Goal: Task Accomplishment & Management: Use online tool/utility

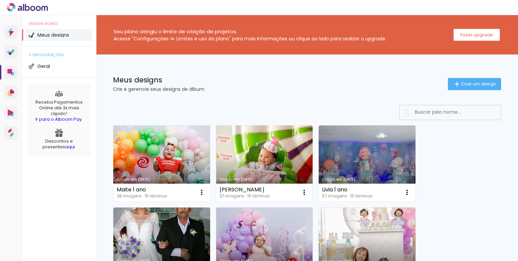
click at [165, 150] on link "Criado em [DATE]" at bounding box center [161, 164] width 97 height 76
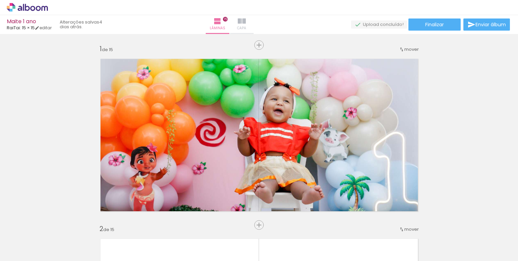
click at [246, 21] on iron-icon at bounding box center [242, 21] width 8 height 8
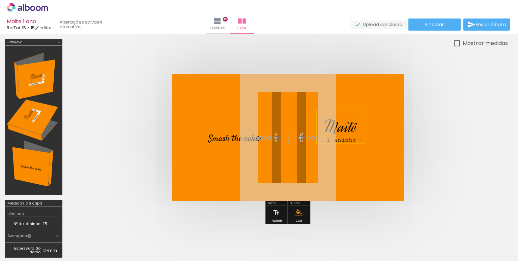
click at [344, 124] on span "Maitê" at bounding box center [340, 127] width 33 height 22
click at [343, 138] on span "1 aninho" at bounding box center [341, 140] width 30 height 7
click at [231, 139] on span "Smash the cak" at bounding box center [231, 139] width 47 height 13
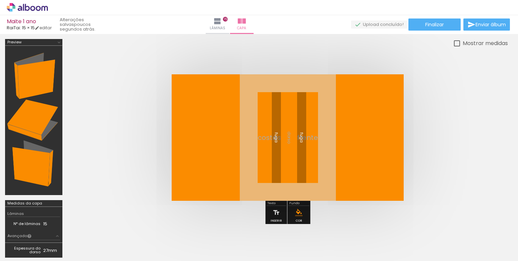
scroll to position [0, 399]
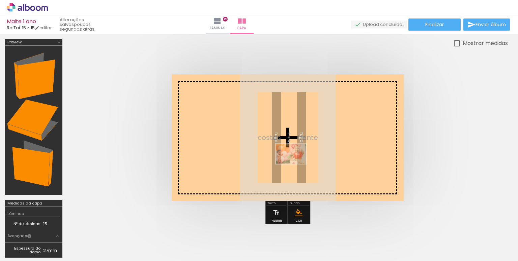
drag, startPoint x: 194, startPoint y: 248, endPoint x: 296, endPoint y: 163, distance: 132.3
click at [296, 163] on quentale-workspace at bounding box center [259, 130] width 518 height 261
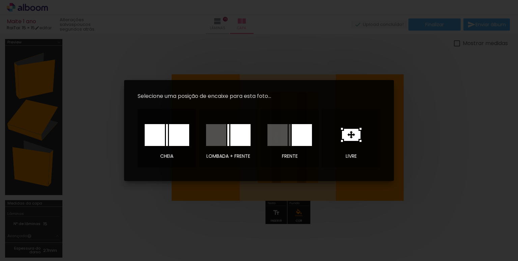
click at [155, 136] on div at bounding box center [155, 135] width 20 height 22
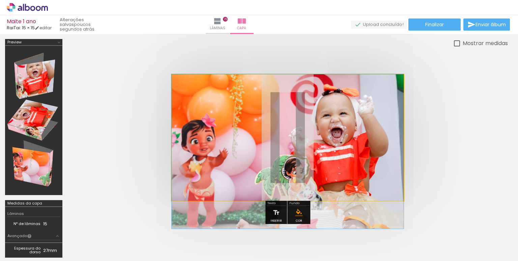
drag, startPoint x: 336, startPoint y: 158, endPoint x: 335, endPoint y: 180, distance: 22.3
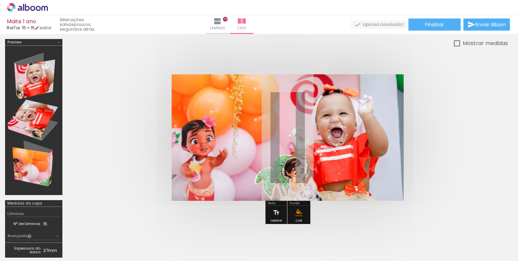
click at [474, 182] on quentale-cover at bounding box center [287, 137] width 386 height 127
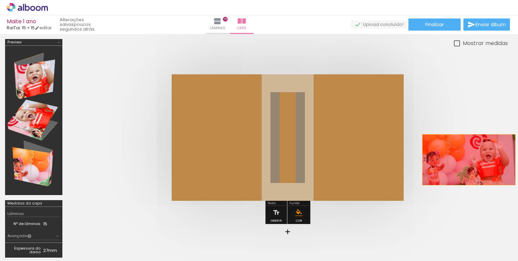
drag, startPoint x: 353, startPoint y: 154, endPoint x: 468, endPoint y: 160, distance: 115.4
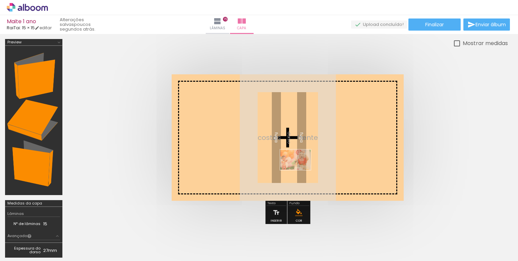
drag, startPoint x: 193, startPoint y: 245, endPoint x: 325, endPoint y: 157, distance: 158.0
click at [324, 158] on quentale-workspace at bounding box center [259, 130] width 518 height 261
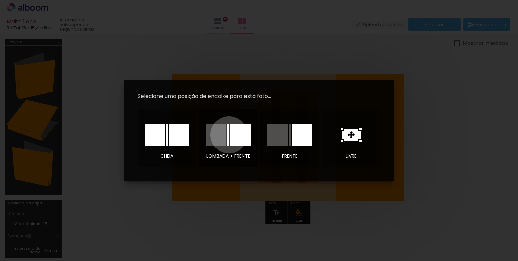
click at [229, 135] on div at bounding box center [228, 135] width 2 height 22
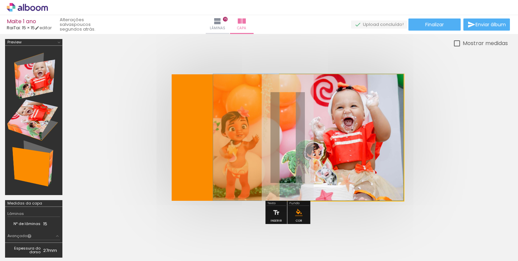
drag, startPoint x: 380, startPoint y: 155, endPoint x: 332, endPoint y: 148, distance: 49.0
drag, startPoint x: 346, startPoint y: 133, endPoint x: 341, endPoint y: 154, distance: 20.8
drag, startPoint x: 367, startPoint y: 129, endPoint x: 353, endPoint y: 132, distance: 14.0
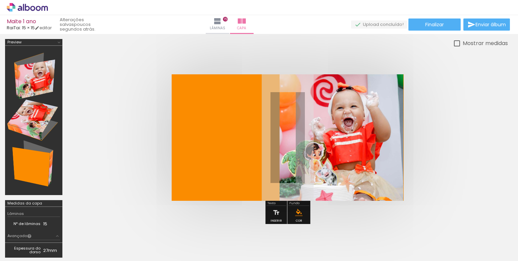
click at [353, 132] on quentale-photo at bounding box center [341, 137] width 124 height 127
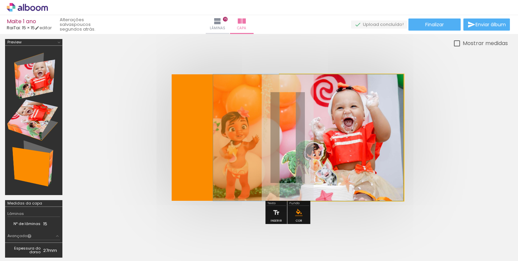
click at [353, 132] on quentale-photo at bounding box center [341, 137] width 124 height 127
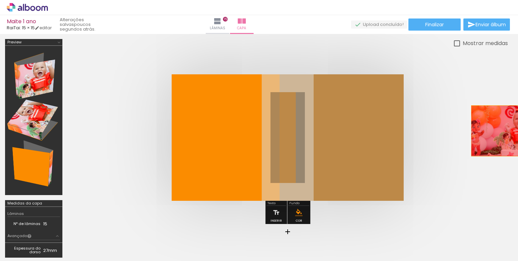
drag, startPoint x: 353, startPoint y: 132, endPoint x: 496, endPoint y: 131, distance: 142.9
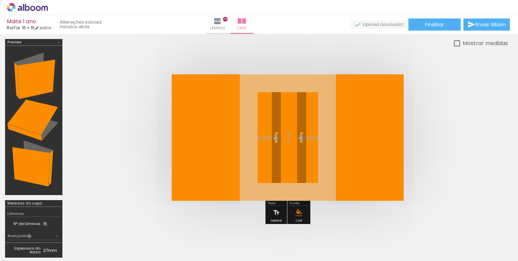
scroll to position [0, 399]
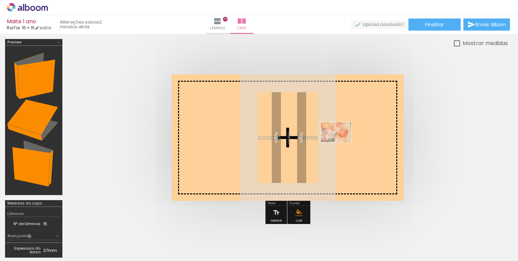
drag, startPoint x: 200, startPoint y: 244, endPoint x: 341, endPoint y: 143, distance: 173.2
click at [341, 143] on quentale-workspace at bounding box center [259, 130] width 518 height 261
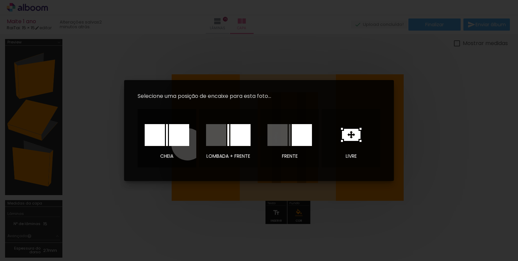
click at [187, 145] on div at bounding box center [179, 135] width 20 height 22
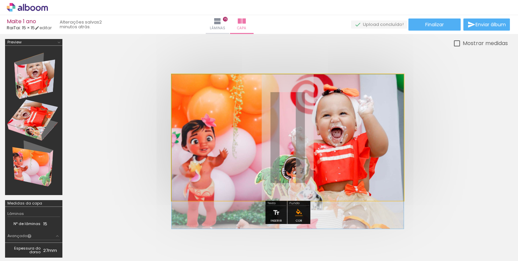
scroll to position [13, 0]
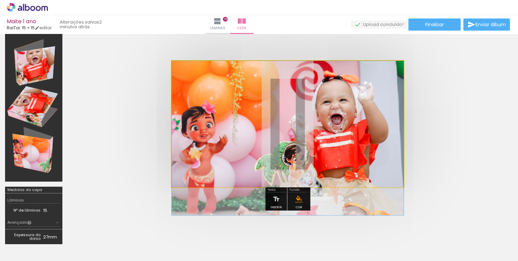
drag, startPoint x: 323, startPoint y: 139, endPoint x: 320, endPoint y: 163, distance: 24.2
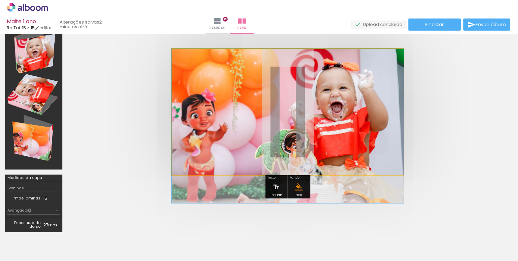
drag, startPoint x: 327, startPoint y: 146, endPoint x: 327, endPoint y: 151, distance: 4.7
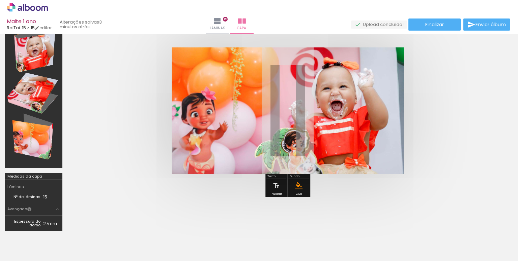
scroll to position [0, 399]
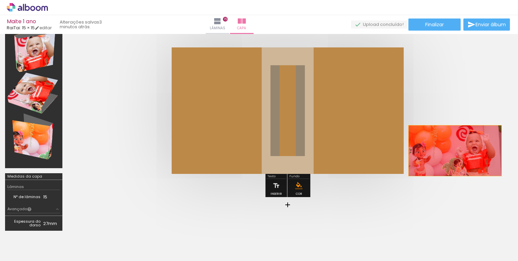
drag, startPoint x: 318, startPoint y: 118, endPoint x: 453, endPoint y: 156, distance: 140.0
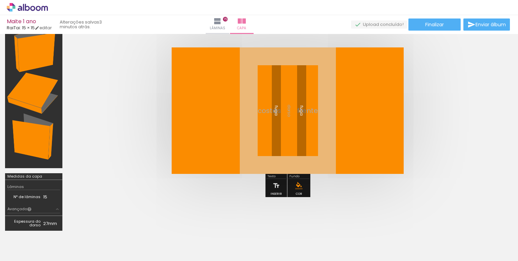
click at [16, 252] on span "Adicionar Fotos" at bounding box center [24, 252] width 20 height 7
click at [0, 0] on input "file" at bounding box center [0, 0] width 0 height 0
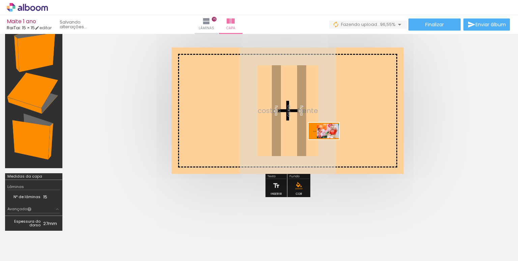
drag, startPoint x: 490, startPoint y: 242, endPoint x: 322, endPoint y: 138, distance: 197.4
click at [322, 138] on quentale-workspace at bounding box center [259, 130] width 518 height 261
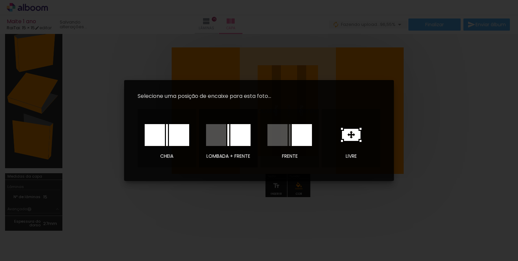
click at [217, 137] on div at bounding box center [216, 135] width 20 height 22
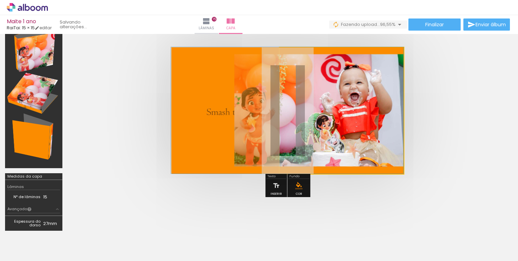
drag, startPoint x: 352, startPoint y: 138, endPoint x: 278, endPoint y: 130, distance: 73.8
click at [278, 130] on quentale-layouter at bounding box center [287, 111] width 232 height 127
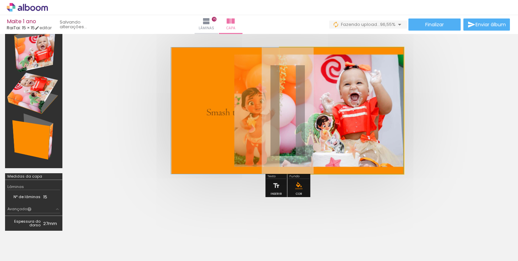
drag, startPoint x: 327, startPoint y: 126, endPoint x: 325, endPoint y: 138, distance: 12.4
drag, startPoint x: 305, startPoint y: 65, endPoint x: 278, endPoint y: 68, distance: 27.1
type paper-slider "100"
click at [279, 68] on quentale-photo at bounding box center [341, 111] width 124 height 127
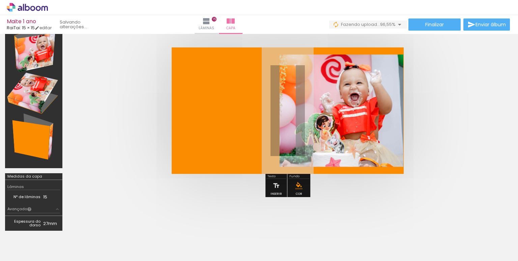
click at [451, 130] on quentale-cover at bounding box center [287, 111] width 386 height 127
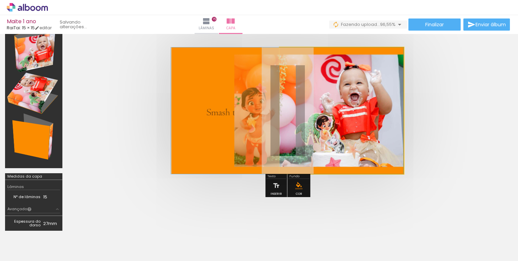
drag, startPoint x: 353, startPoint y: 127, endPoint x: 322, endPoint y: 169, distance: 52.0
click at [320, 157] on quentale-photo at bounding box center [341, 111] width 124 height 127
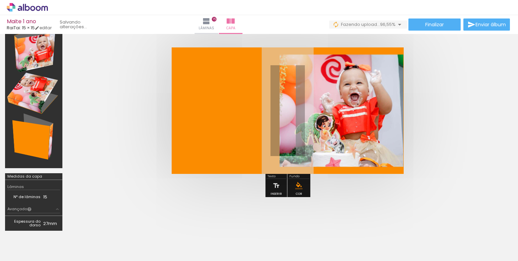
click at [438, 154] on quentale-cover at bounding box center [287, 111] width 386 height 127
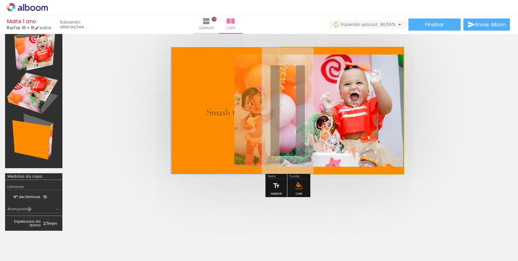
click at [347, 110] on quentale-photo at bounding box center [341, 111] width 124 height 127
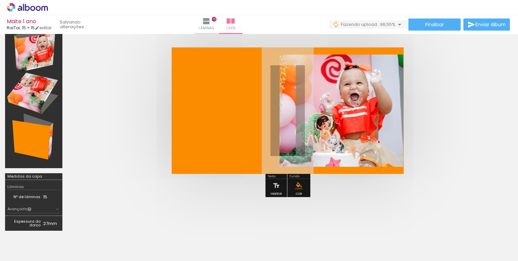
scroll to position [0, 0]
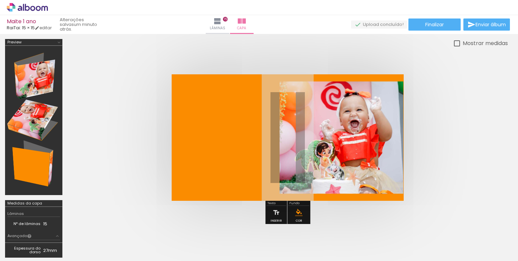
scroll to position [0, 634]
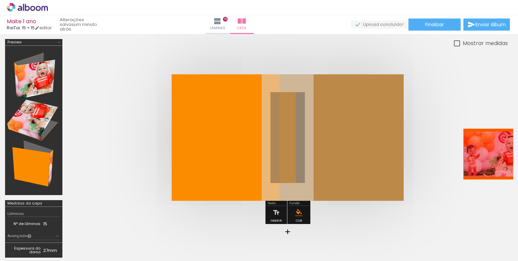
drag, startPoint x: 353, startPoint y: 147, endPoint x: 498, endPoint y: 155, distance: 144.4
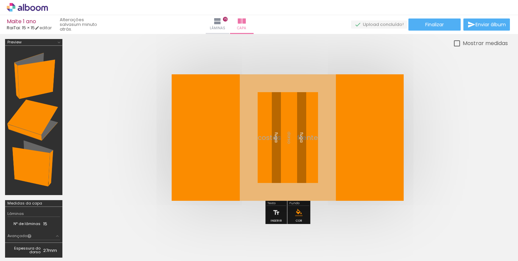
click at [8, 256] on iron-icon at bounding box center [10, 252] width 8 height 8
click at [0, 0] on input "file" at bounding box center [0, 0] width 0 height 0
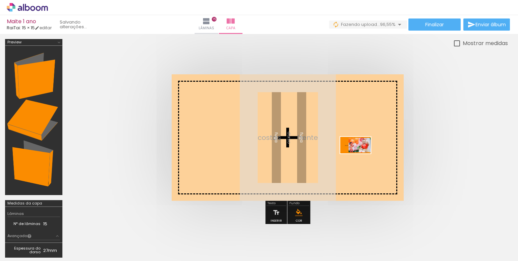
drag, startPoint x: 492, startPoint y: 242, endPoint x: 355, endPoint y: 156, distance: 161.2
click at [355, 156] on quentale-workspace at bounding box center [259, 130] width 518 height 261
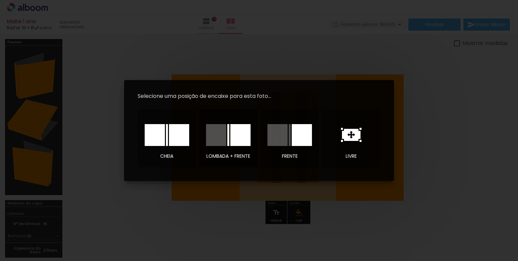
click at [237, 139] on div at bounding box center [240, 135] width 20 height 22
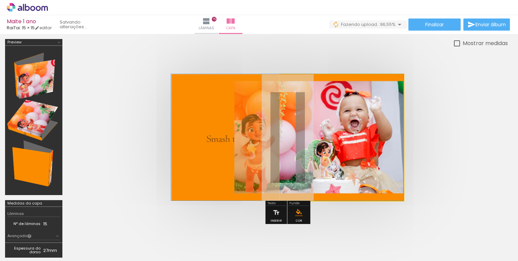
drag, startPoint x: 364, startPoint y: 135, endPoint x: 288, endPoint y: 128, distance: 76.1
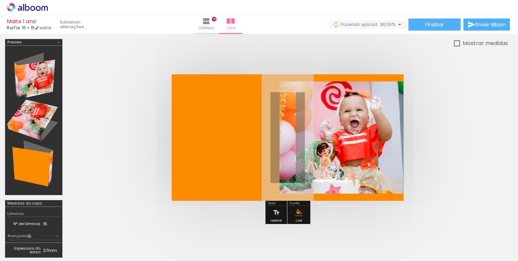
click at [455, 166] on quentale-cover at bounding box center [287, 137] width 386 height 127
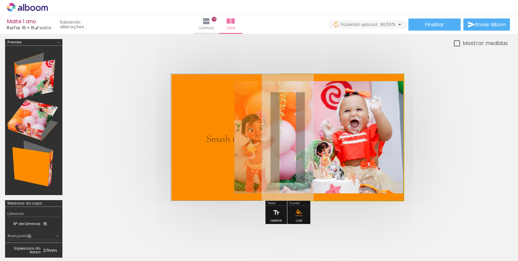
drag, startPoint x: 372, startPoint y: 149, endPoint x: 305, endPoint y: 140, distance: 67.6
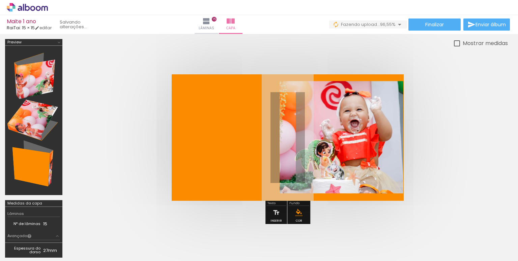
click at [477, 154] on quentale-cover at bounding box center [287, 137] width 386 height 127
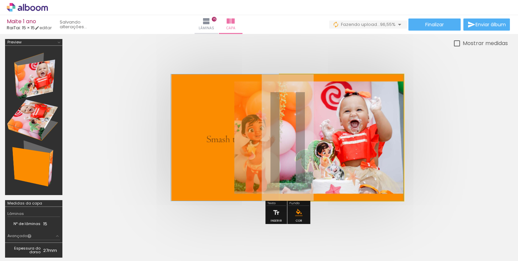
drag, startPoint x: 358, startPoint y: 135, endPoint x: 356, endPoint y: 151, distance: 15.7
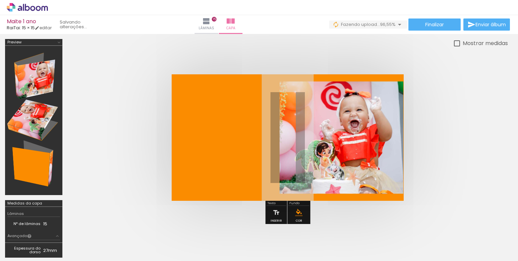
click at [458, 150] on quentale-cover at bounding box center [287, 137] width 386 height 127
click at [19, 251] on span "Adicionar Fotos" at bounding box center [24, 252] width 20 height 7
click at [0, 0] on input "file" at bounding box center [0, 0] width 0 height 0
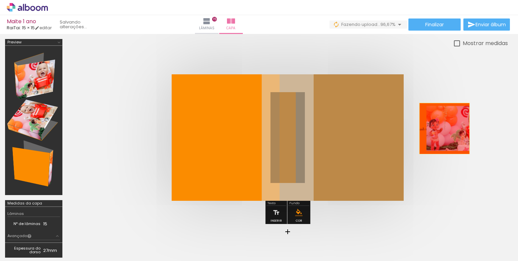
drag, startPoint x: 339, startPoint y: 134, endPoint x: 468, endPoint y: 129, distance: 129.2
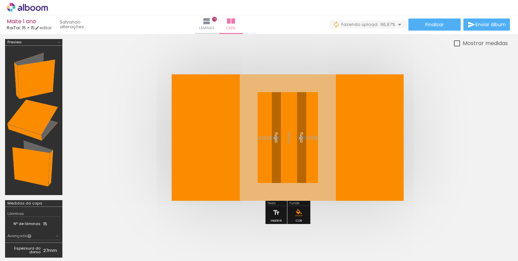
scroll to position [0, 671]
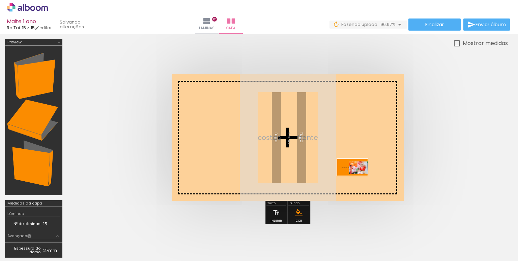
drag, startPoint x: 477, startPoint y: 232, endPoint x: 338, endPoint y: 171, distance: 151.6
click at [338, 171] on quentale-workspace at bounding box center [259, 130] width 518 height 261
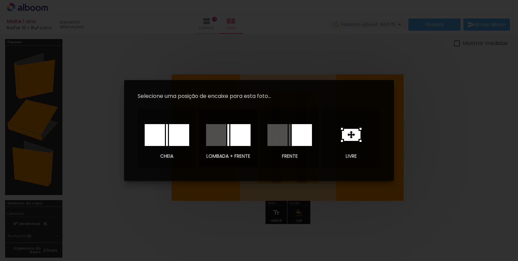
click at [232, 133] on div at bounding box center [240, 135] width 20 height 22
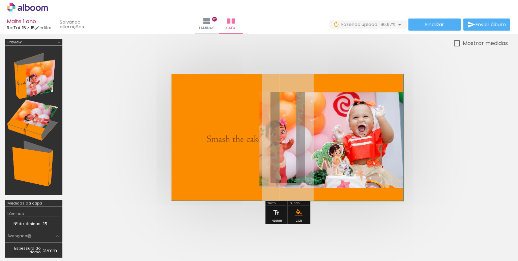
drag, startPoint x: 383, startPoint y: 147, endPoint x: 298, endPoint y: 139, distance: 85.0
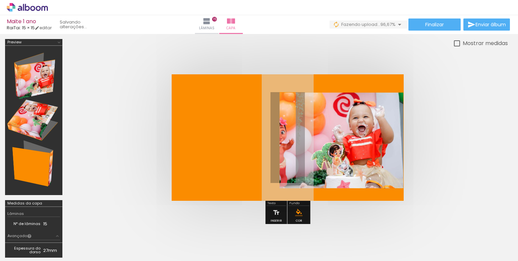
click at [404, 149] on quentale-cover at bounding box center [287, 137] width 386 height 127
click at [452, 152] on quentale-cover at bounding box center [287, 137] width 386 height 127
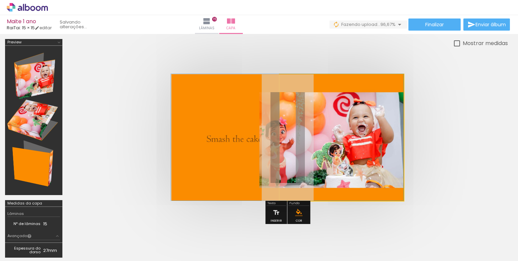
drag, startPoint x: 368, startPoint y: 153, endPoint x: 367, endPoint y: 147, distance: 6.1
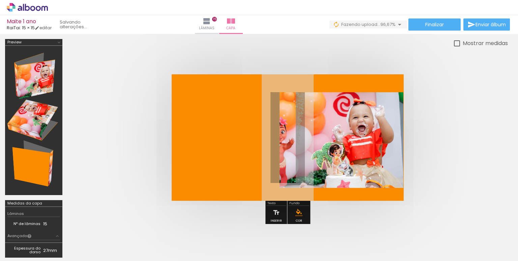
click at [470, 150] on quentale-cover at bounding box center [287, 137] width 386 height 127
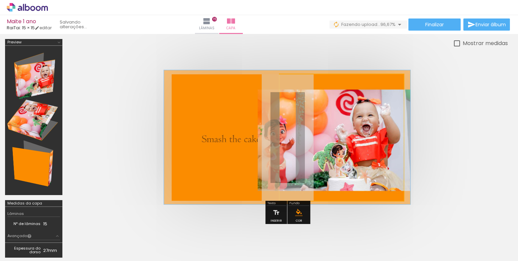
click at [306, 91] on div at bounding box center [307, 92] width 6 height 6
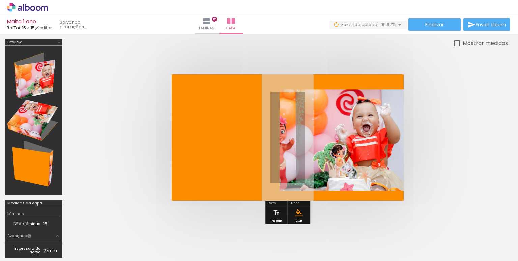
click at [473, 134] on quentale-cover at bounding box center [287, 137] width 386 height 127
click at [366, 124] on quentale-photo at bounding box center [341, 137] width 124 height 127
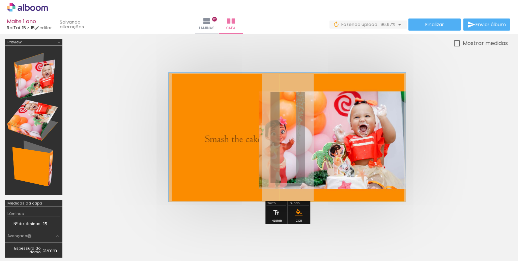
type paper-slider "102"
click at [306, 91] on div at bounding box center [306, 92] width 6 height 6
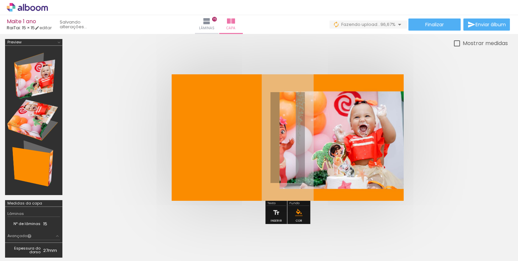
click at [460, 138] on quentale-cover at bounding box center [287, 137] width 386 height 127
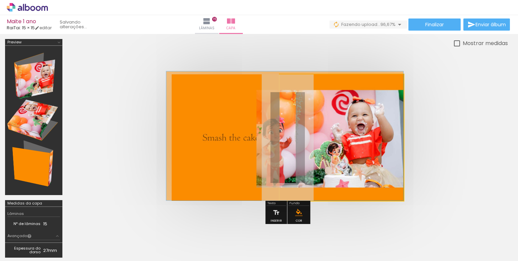
drag, startPoint x: 349, startPoint y: 140, endPoint x: 334, endPoint y: 132, distance: 16.4
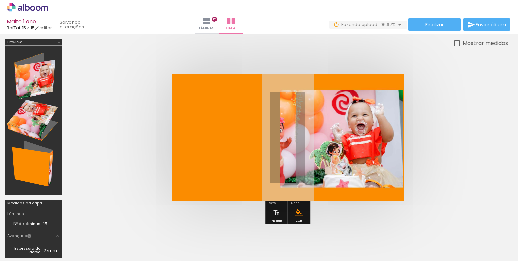
click at [443, 145] on quentale-cover at bounding box center [287, 137] width 386 height 127
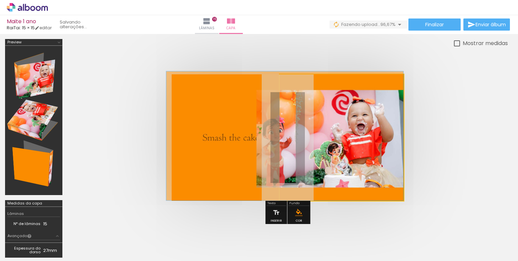
drag, startPoint x: 373, startPoint y: 159, endPoint x: 307, endPoint y: 156, distance: 66.1
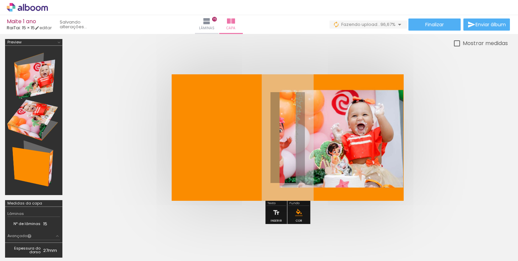
click at [451, 153] on quentale-cover at bounding box center [287, 137] width 386 height 127
click at [16, 249] on span "Adicionar Fotos" at bounding box center [24, 252] width 20 height 7
click at [0, 0] on input "file" at bounding box center [0, 0] width 0 height 0
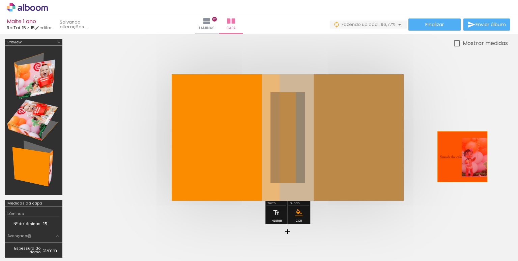
drag, startPoint x: 321, startPoint y: 155, endPoint x: 466, endPoint y: 157, distance: 144.2
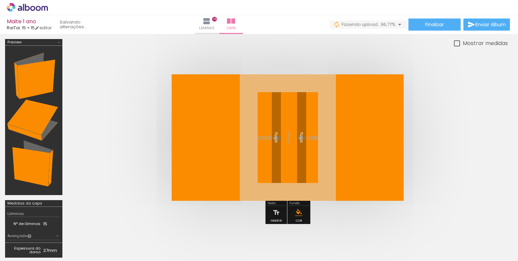
scroll to position [0, 709]
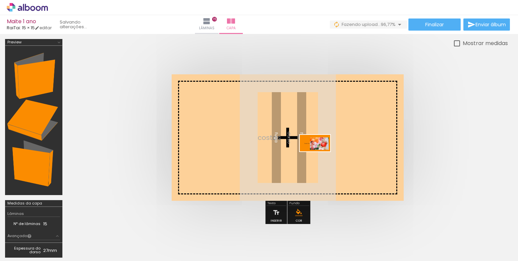
drag, startPoint x: 499, startPoint y: 240, endPoint x: 326, endPoint y: 153, distance: 193.3
click at [326, 153] on quentale-workspace at bounding box center [259, 130] width 518 height 261
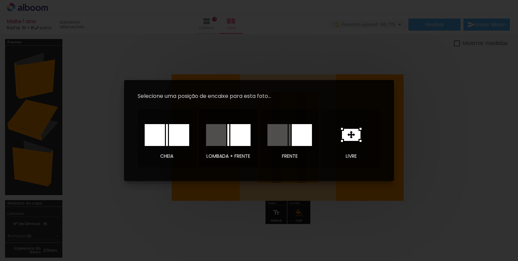
click at [227, 144] on div at bounding box center [228, 135] width 2 height 22
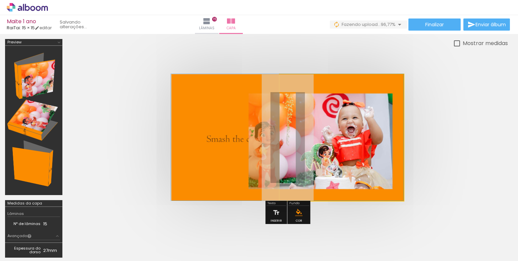
drag, startPoint x: 348, startPoint y: 146, endPoint x: 282, endPoint y: 141, distance: 66.2
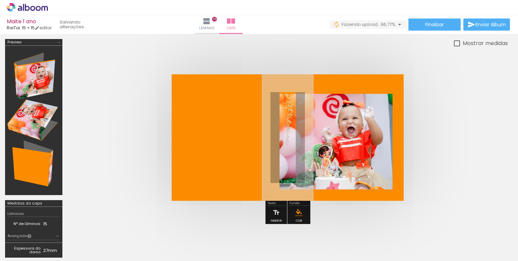
click at [456, 148] on quentale-cover at bounding box center [287, 137] width 386 height 127
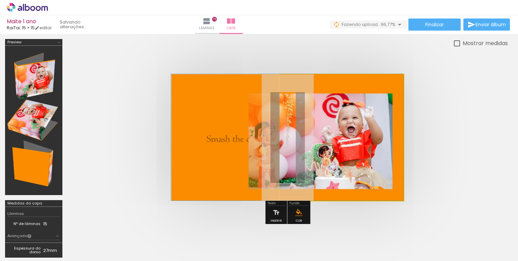
drag, startPoint x: 354, startPoint y: 155, endPoint x: 341, endPoint y: 139, distance: 20.6
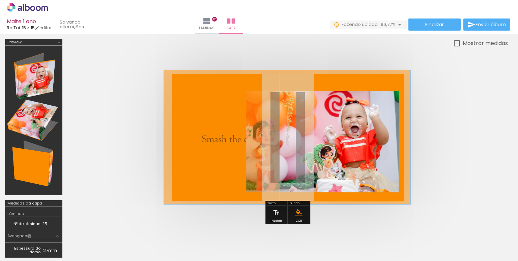
type paper-slider "106"
click at [307, 90] on div at bounding box center [307, 92] width 6 height 6
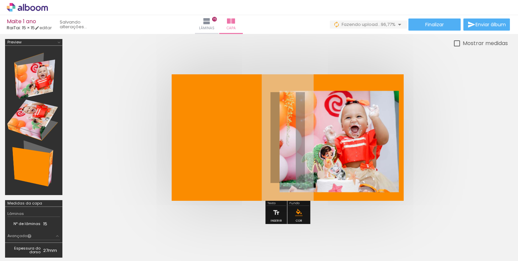
click at [430, 132] on quentale-cover at bounding box center [287, 137] width 386 height 127
click at [434, 149] on quentale-cover at bounding box center [287, 137] width 386 height 127
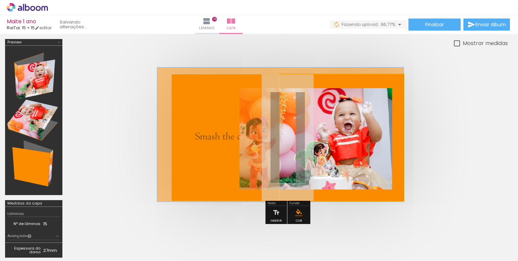
drag, startPoint x: 346, startPoint y: 142, endPoint x: 330, endPoint y: 139, distance: 16.1
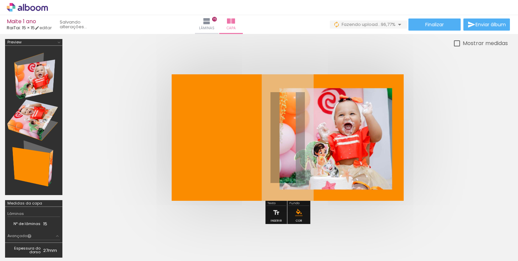
click at [455, 145] on quentale-cover at bounding box center [287, 137] width 386 height 127
click at [461, 148] on quentale-cover at bounding box center [287, 137] width 386 height 127
click at [460, 148] on quentale-cover at bounding box center [287, 137] width 386 height 127
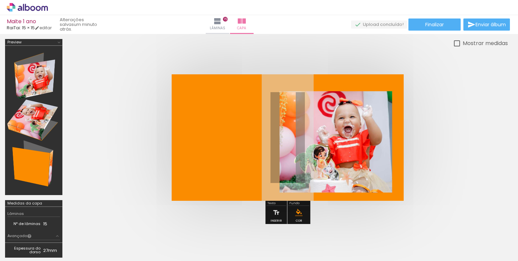
click at [465, 157] on quentale-cover at bounding box center [287, 137] width 386 height 127
click at [466, 149] on quentale-cover at bounding box center [287, 137] width 386 height 127
click at [225, 28] on span "Lâminas" at bounding box center [217, 28] width 15 height 6
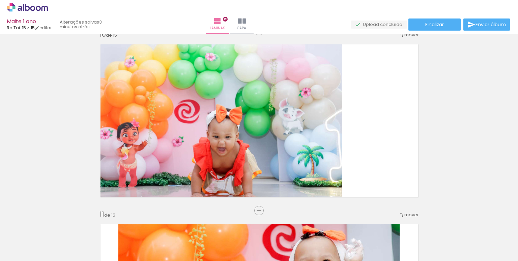
scroll to position [1651, 0]
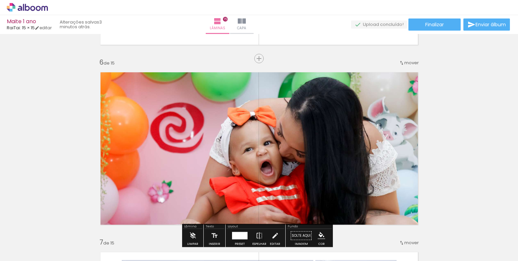
scroll to position [910, 0]
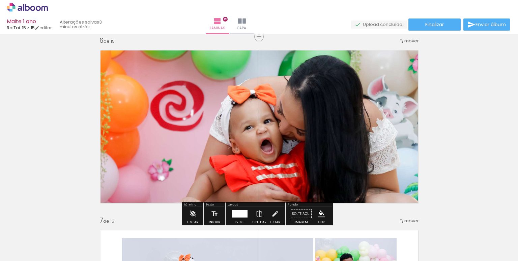
click at [28, 251] on span "Adicionar Fotos" at bounding box center [24, 252] width 20 height 7
click at [0, 0] on input "file" at bounding box center [0, 0] width 0 height 0
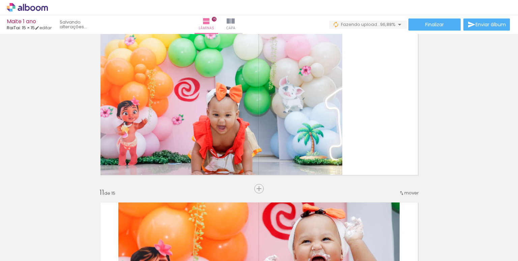
scroll to position [1617, 0]
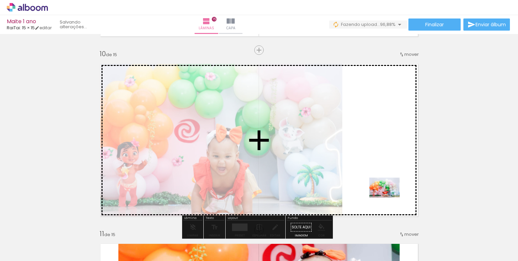
drag, startPoint x: 493, startPoint y: 245, endPoint x: 368, endPoint y: 183, distance: 139.5
click at [368, 183] on quentale-workspace at bounding box center [259, 130] width 518 height 261
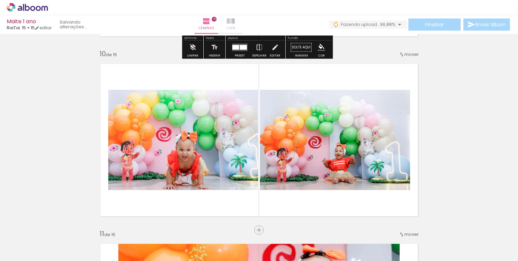
click at [242, 24] on paper-button "Capa" at bounding box center [231, 24] width 24 height 19
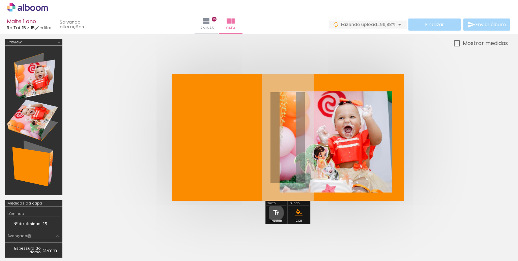
click at [275, 213] on iron-icon at bounding box center [275, 212] width 7 height 13
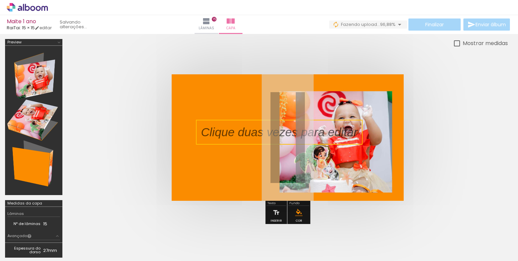
click at [260, 132] on quentale-selection at bounding box center [279, 132] width 166 height 25
type input "Sans Serif"
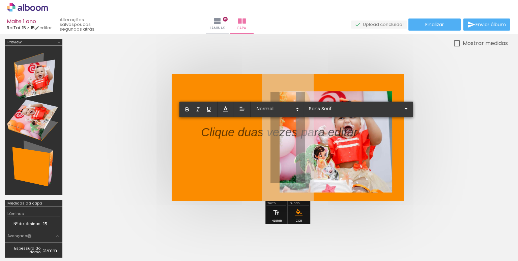
scroll to position [0, 747]
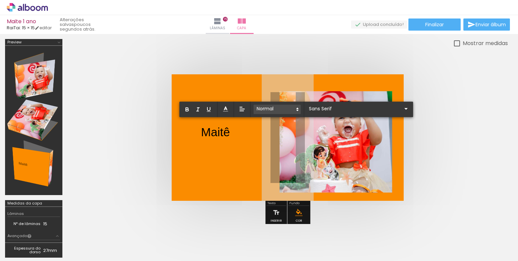
click at [289, 108] on span at bounding box center [276, 109] width 47 height 9
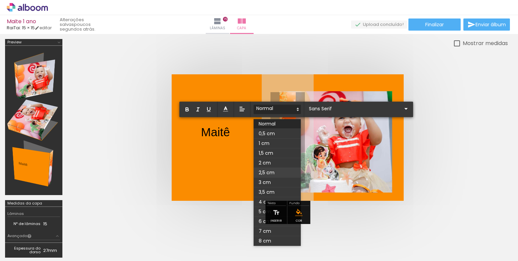
click at [263, 169] on span at bounding box center [276, 173] width 47 height 10
click at [283, 105] on span at bounding box center [276, 109] width 47 height 9
click at [282, 183] on span at bounding box center [276, 183] width 47 height 10
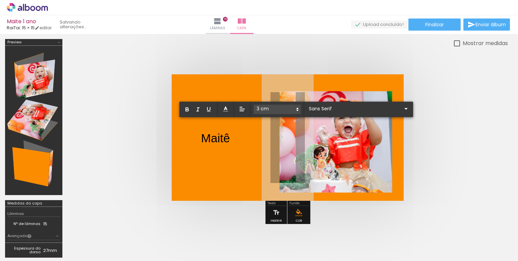
drag, startPoint x: 229, startPoint y: 137, endPoint x: 199, endPoint y: 139, distance: 29.3
click at [199, 139] on album-spread at bounding box center [287, 137] width 232 height 127
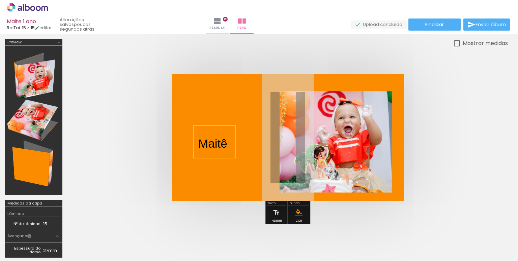
click at [230, 139] on quentale-selection at bounding box center [214, 141] width 42 height 33
click at [224, 144] on quentale-selection at bounding box center [214, 141] width 42 height 33
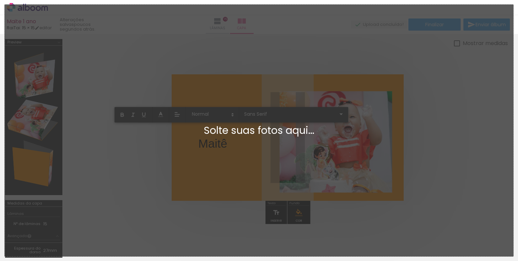
click at [226, 142] on quentale-workspace at bounding box center [259, 130] width 518 height 261
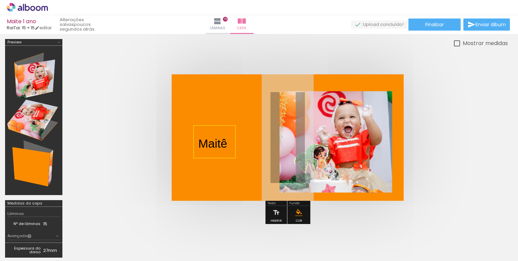
click at [226, 145] on quentale-selection at bounding box center [214, 141] width 42 height 33
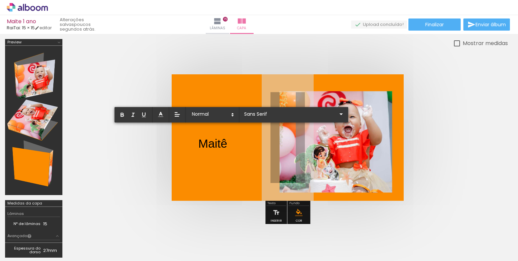
click at [220, 147] on p "Maitê ﻿" at bounding box center [212, 141] width 29 height 25
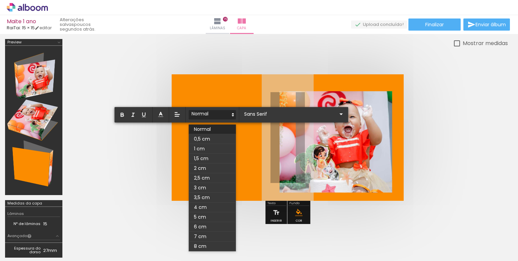
click at [218, 115] on span at bounding box center [212, 114] width 47 height 9
click at [203, 185] on span at bounding box center [212, 188] width 47 height 10
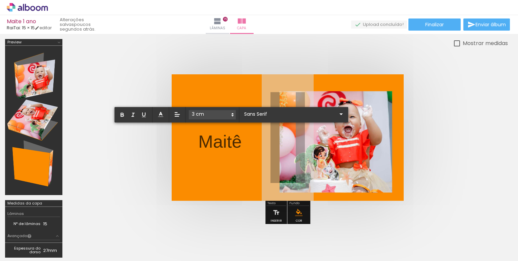
click at [238, 135] on span "Maitê ﻿" at bounding box center [219, 142] width 43 height 20
click at [230, 145] on span "Maitê ﻿" at bounding box center [219, 142] width 43 height 20
click at [447, 134] on quentale-cover at bounding box center [287, 137] width 386 height 127
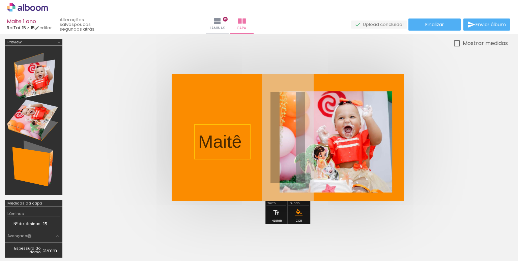
click at [435, 137] on quentale-cover at bounding box center [287, 137] width 386 height 127
click at [218, 142] on span "Maitê" at bounding box center [219, 142] width 43 height 20
drag, startPoint x: 218, startPoint y: 144, endPoint x: 225, endPoint y: 123, distance: 22.3
click at [225, 123] on quentale-selection at bounding box center [234, 120] width 58 height 33
click at [238, 116] on quentale-selection at bounding box center [234, 120] width 58 height 33
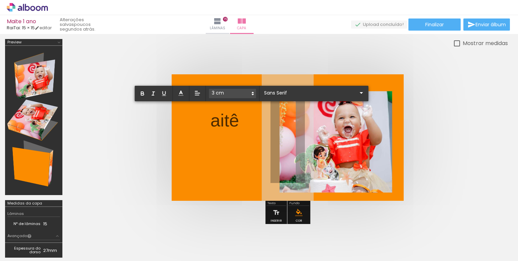
click at [238, 116] on span "aitê" at bounding box center [224, 121] width 29 height 20
click at [434, 26] on span "Finalizar" at bounding box center [434, 24] width 19 height 5
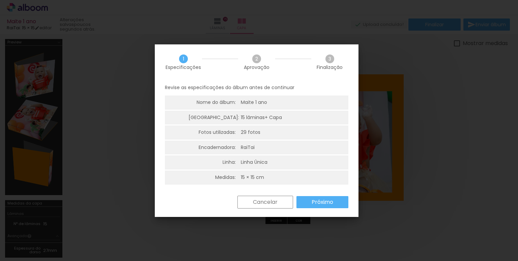
click at [0, 0] on slot "Próximo" at bounding box center [0, 0] width 0 height 0
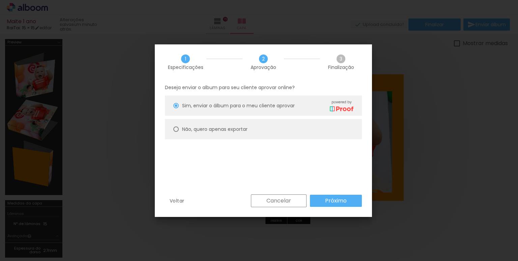
click at [0, 0] on slot "Não, quero apenas exportar" at bounding box center [0, 0] width 0 height 0
type paper-radio-button "on"
click at [322, 201] on paper-button "Próximo" at bounding box center [336, 201] width 52 height 12
type input "Alta, 300 DPI"
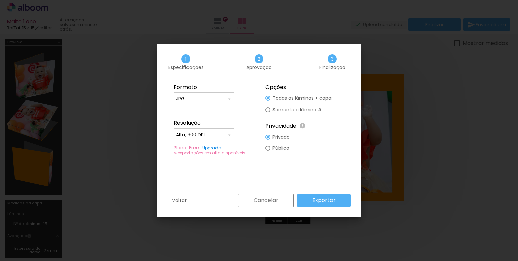
click at [0, 0] on slot "Exportar" at bounding box center [0, 0] width 0 height 0
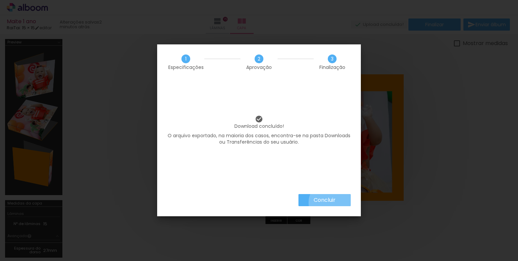
click at [0, 0] on slot "Concluir" at bounding box center [0, 0] width 0 height 0
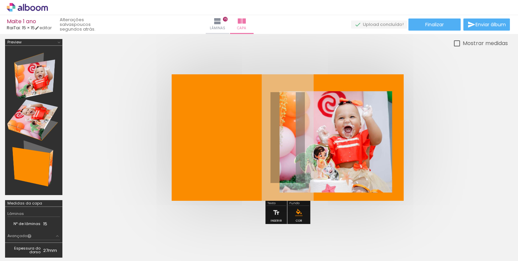
scroll to position [0, 747]
